Goal: Use online tool/utility: Utilize a website feature to perform a specific function

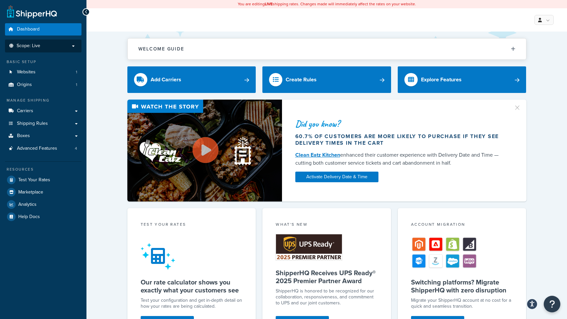
click at [62, 42] on li "Scope: Live" at bounding box center [43, 46] width 76 height 13
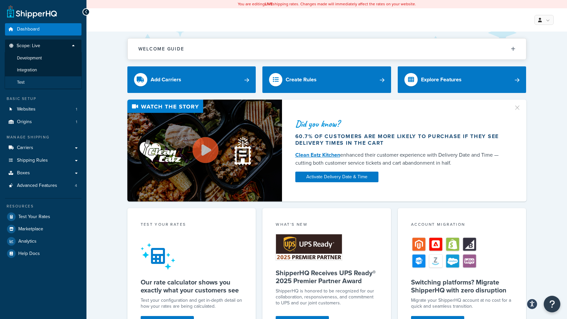
click at [36, 82] on li "Test" at bounding box center [43, 82] width 77 height 12
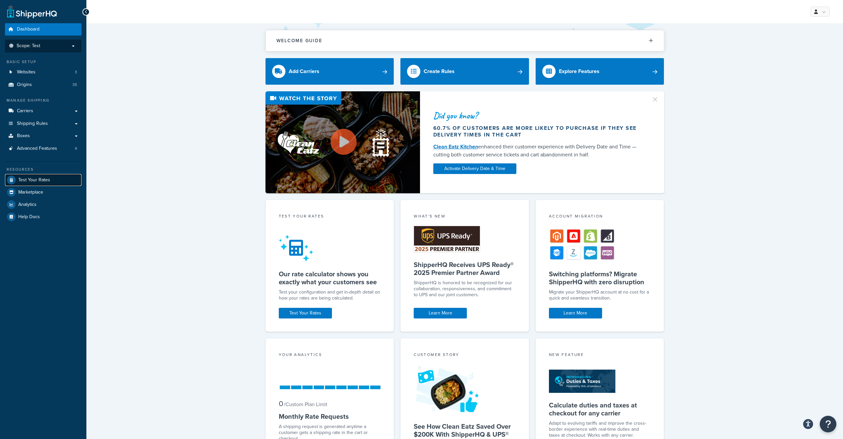
click at [30, 177] on span "Test Your Rates" at bounding box center [34, 180] width 32 height 6
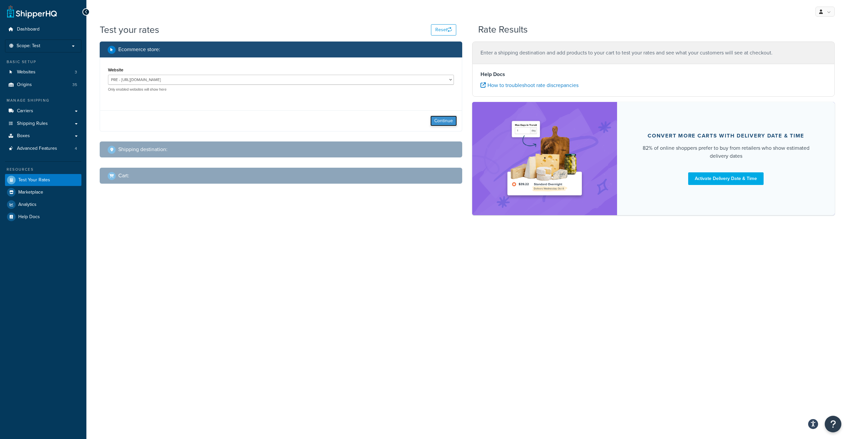
click at [438, 120] on button "Continue" at bounding box center [443, 121] width 27 height 11
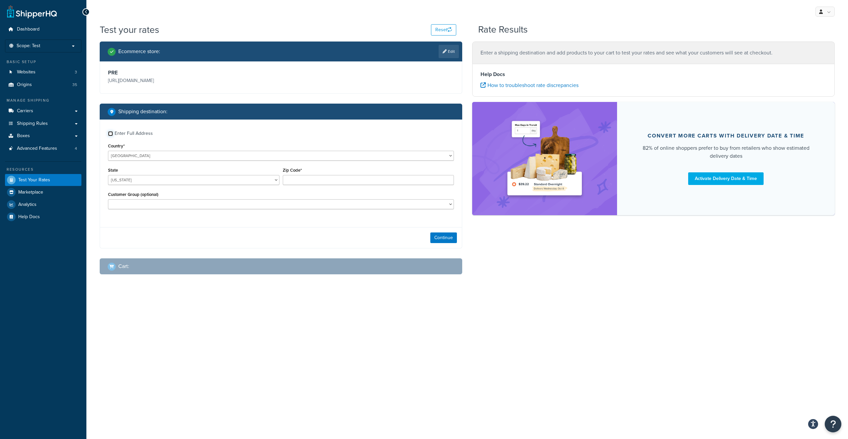
click at [111, 133] on input "Enter Full Address" at bounding box center [110, 133] width 5 height 5
checkbox input "true"
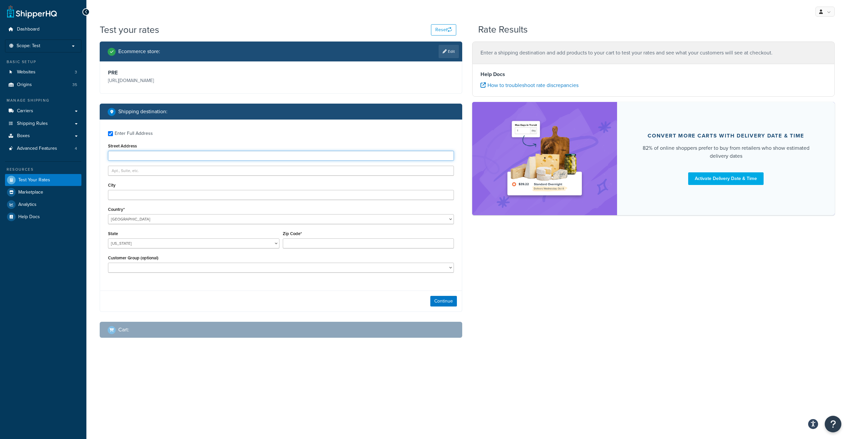
click at [138, 158] on input "Street Address" at bounding box center [281, 156] width 346 height 10
type input "[STREET_ADDRESS]"
type input "[PERSON_NAME] [PERSON_NAME]"
select select "VA"
type input "23059"
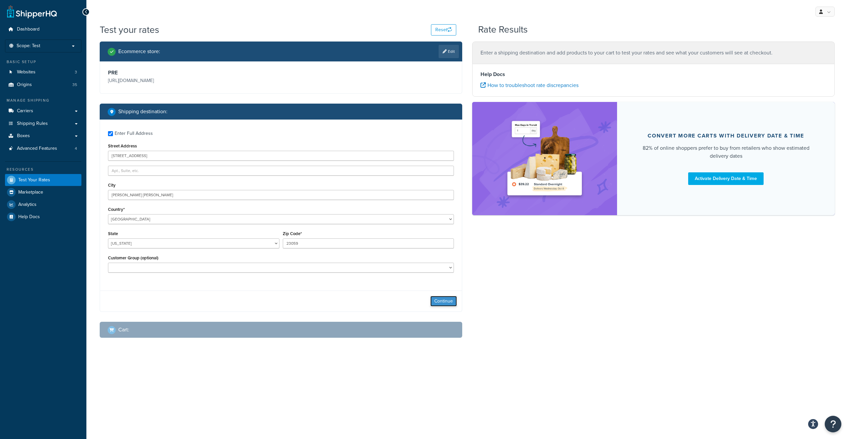
click at [440, 300] on button "Continue" at bounding box center [443, 301] width 27 height 11
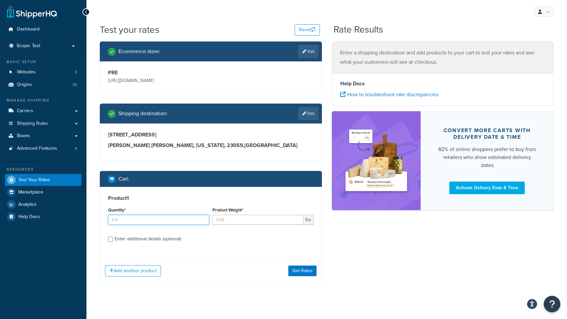
click at [164, 221] on input "Quantity*" at bounding box center [158, 220] width 101 height 10
type input "1"
type input "15"
click at [110, 240] on input "Enter additional details (optional)" at bounding box center [110, 239] width 5 height 5
checkbox input "true"
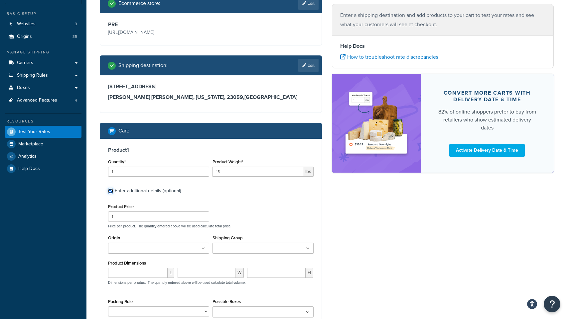
scroll to position [82, 0]
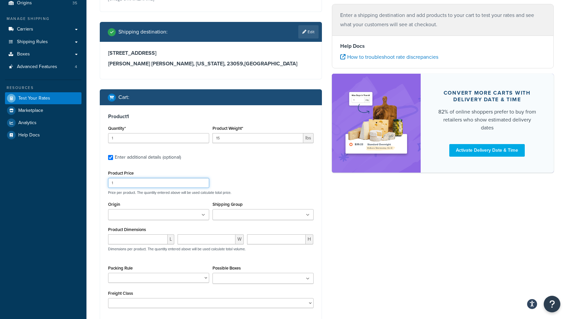
click at [130, 183] on input "1" at bounding box center [158, 183] width 101 height 10
type input "10.99"
click at [136, 215] on input "Origin" at bounding box center [139, 215] width 59 height 7
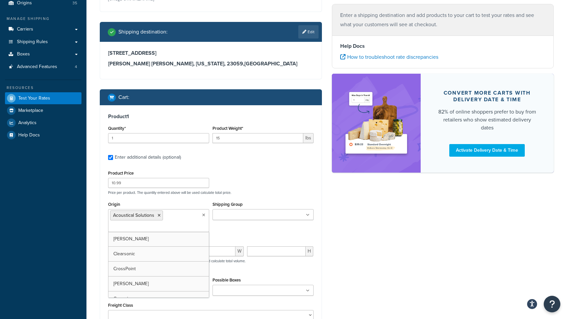
click at [249, 220] on ul at bounding box center [262, 214] width 101 height 11
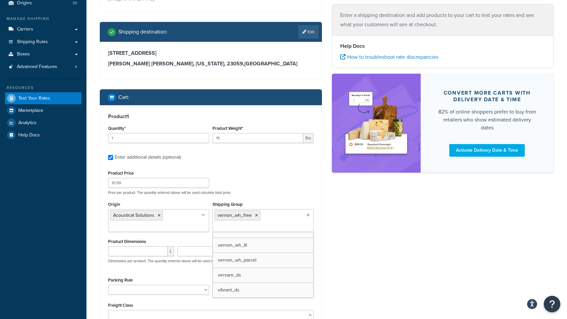
scroll to position [427, 0]
click at [372, 236] on div "Ecommerce store : Edit PRE [URL][DOMAIN_NAME] Shipping destination : Edit [STRE…" at bounding box center [327, 165] width 464 height 410
click at [144, 251] on input "number" at bounding box center [137, 252] width 59 height 10
type input "12"
type input "9"
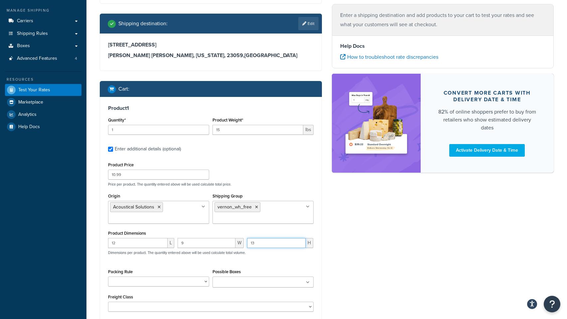
scroll to position [133, 0]
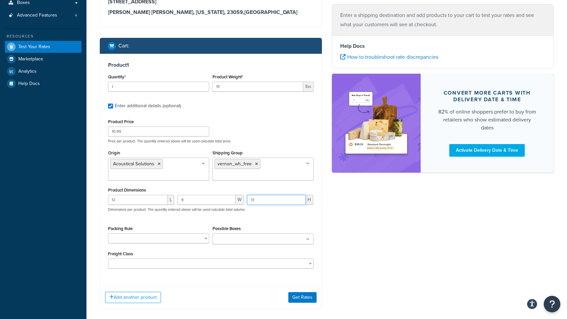
type input "13"
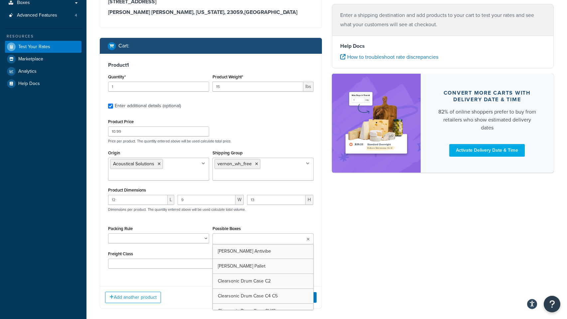
click at [259, 243] on input "Possible Boxes" at bounding box center [243, 239] width 59 height 7
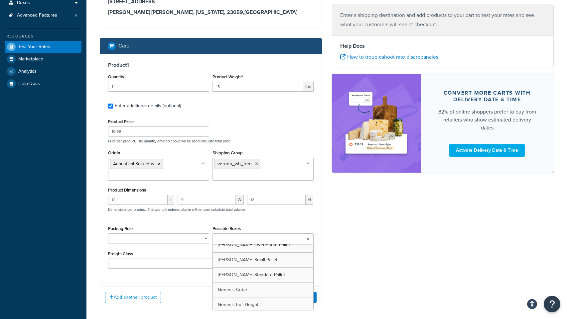
scroll to position [383, 0]
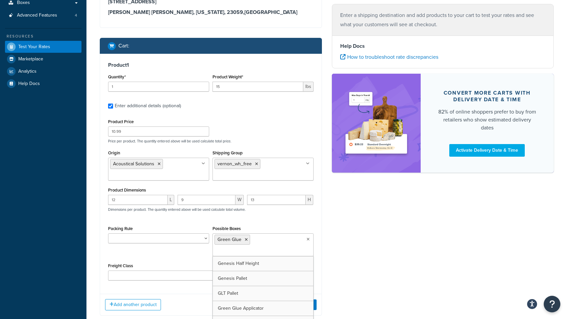
click at [171, 262] on div "Packing Rule Clearsonic AmpPac 10 Clearsonic AmpPac 20 Clearsonic AmpPac 21 Cle…" at bounding box center [210, 242] width 209 height 37
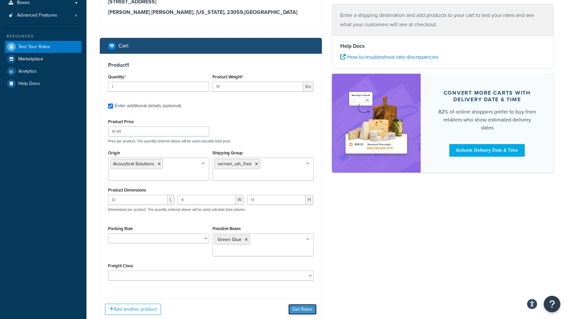
click at [298, 309] on button "Get Rates" at bounding box center [302, 309] width 28 height 11
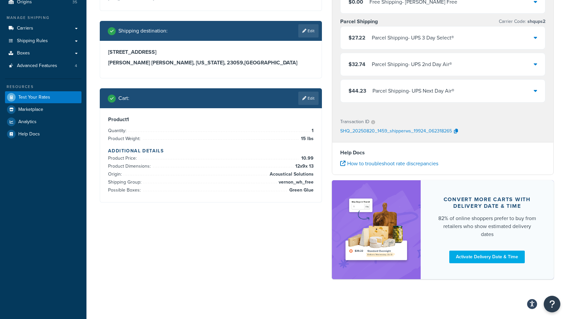
scroll to position [17, 0]
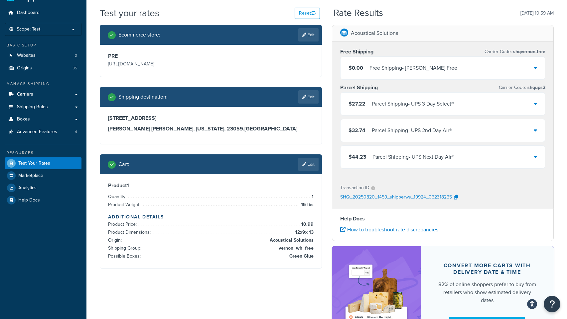
click at [525, 66] on div "$0.00 Free Shipping - [GEOGRAPHIC_DATA][PERSON_NAME]" at bounding box center [442, 68] width 205 height 23
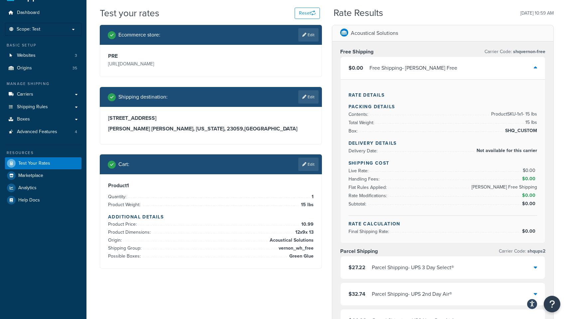
click at [534, 66] on icon at bounding box center [534, 67] width 3 height 5
